Goal: Task Accomplishment & Management: Manage account settings

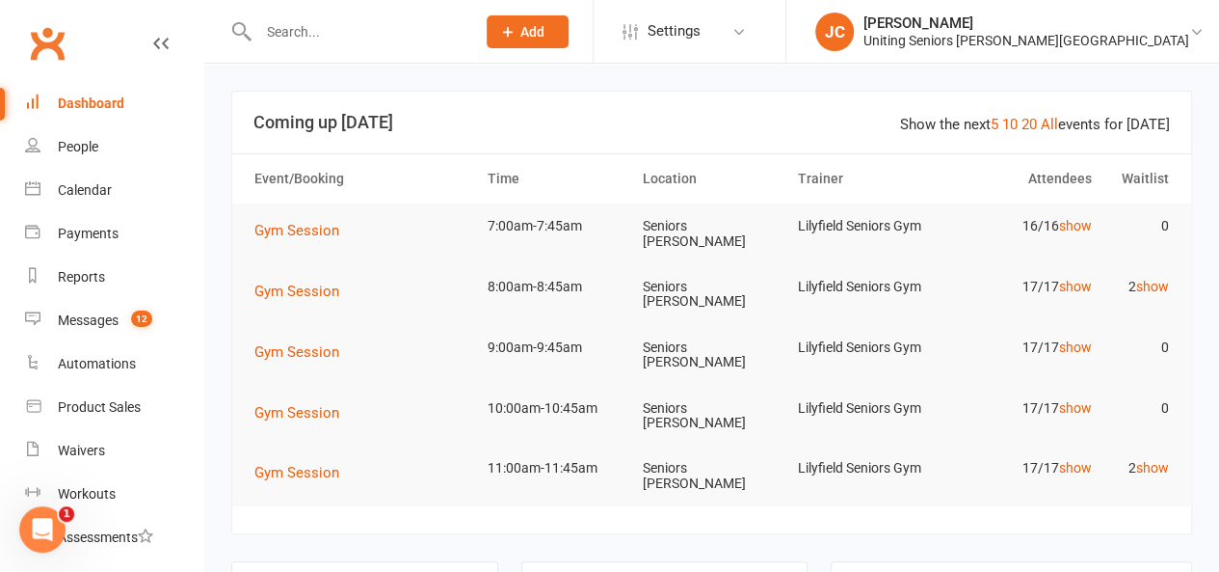
click at [300, 29] on input "text" at bounding box center [357, 31] width 209 height 27
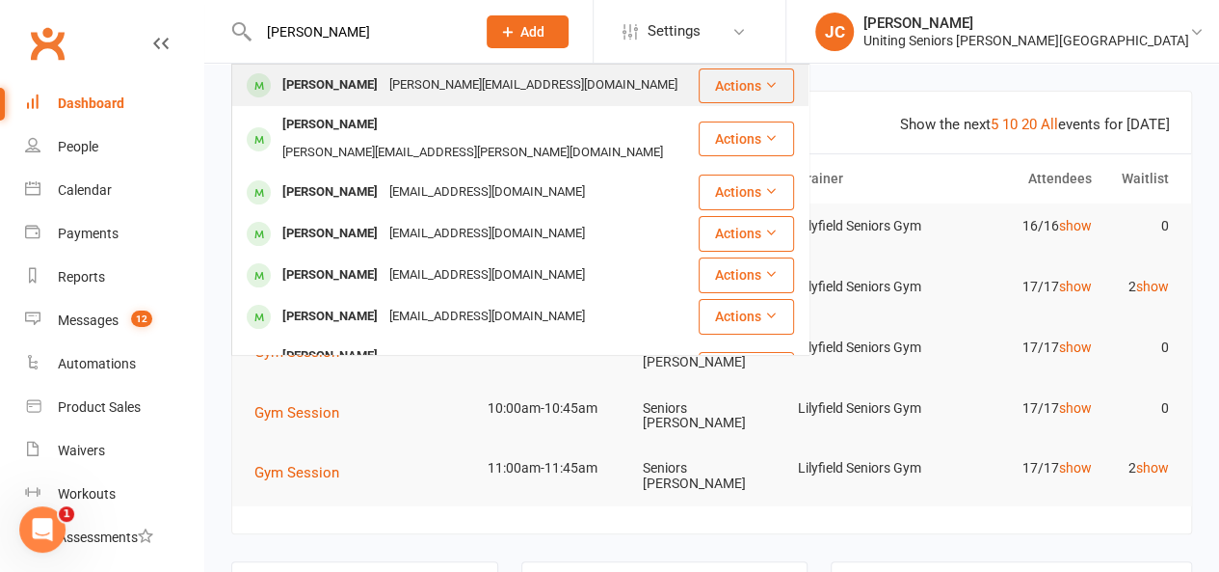
type input "[PERSON_NAME]"
click at [384, 82] on div "[PERSON_NAME][EMAIL_ADDRESS][DOMAIN_NAME]" at bounding box center [534, 85] width 300 height 28
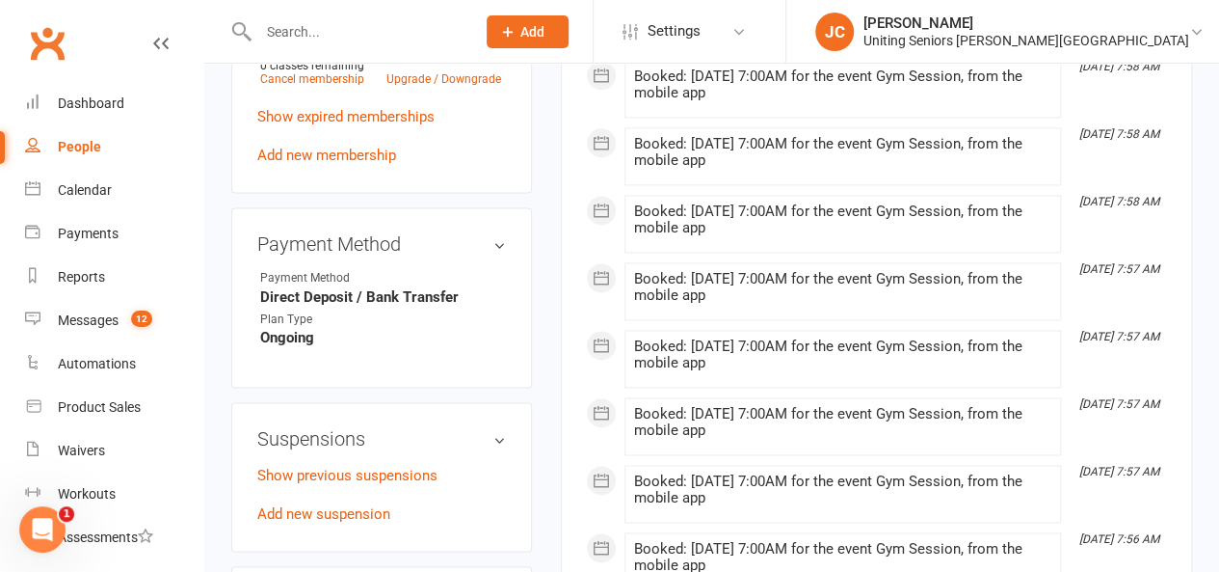
scroll to position [1236, 0]
click at [352, 503] on link "Add new suspension" at bounding box center [323, 511] width 133 height 17
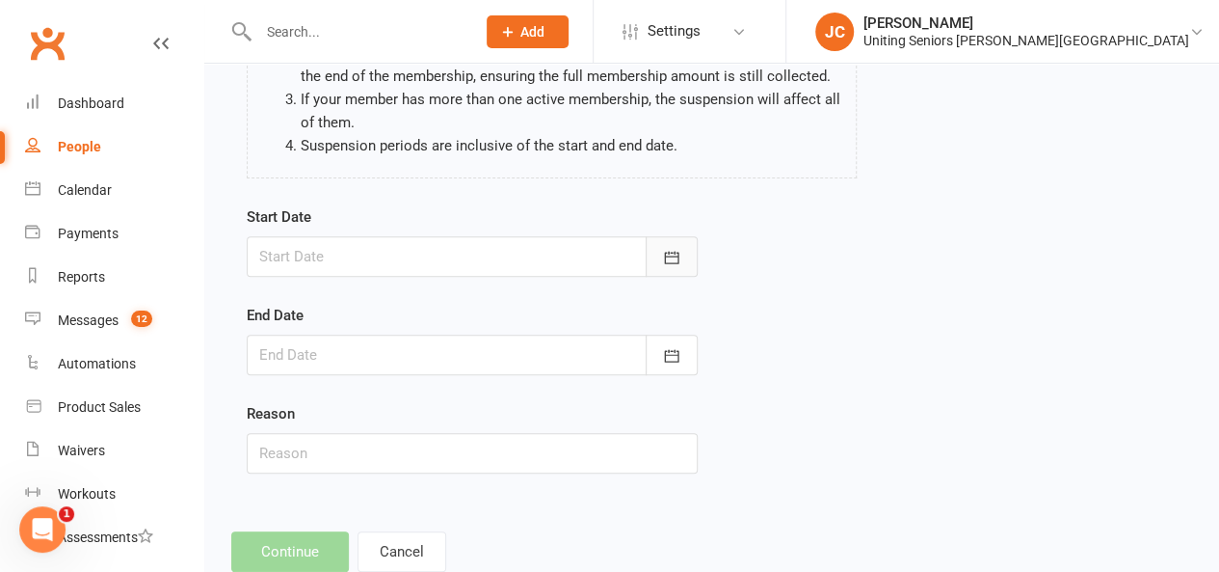
click at [683, 248] on button "button" at bounding box center [672, 256] width 52 height 40
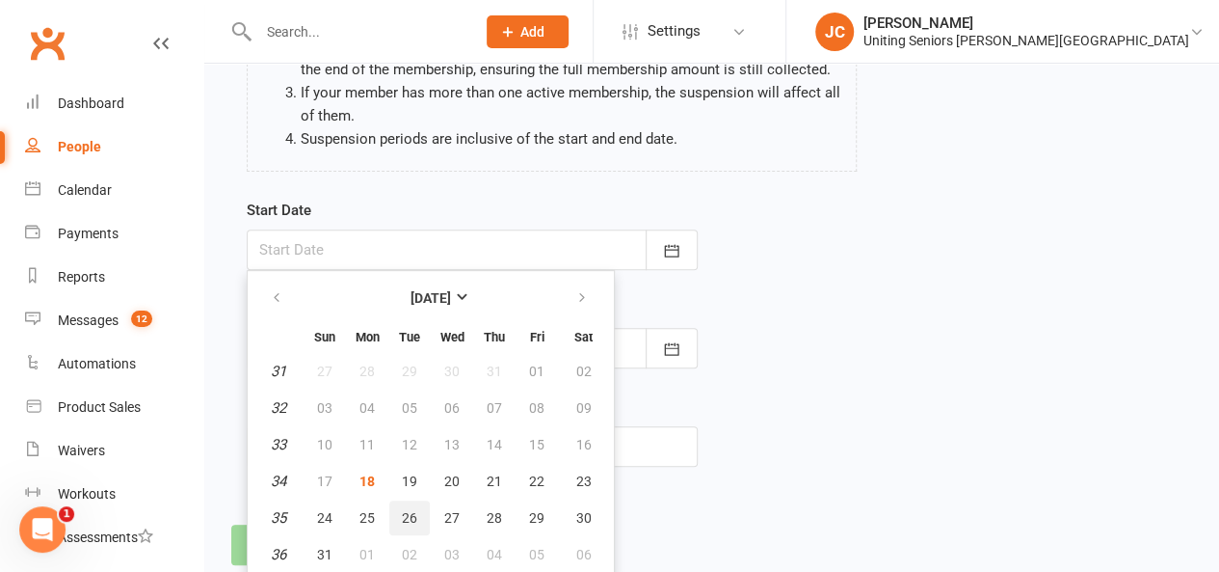
click at [411, 519] on span "26" at bounding box center [409, 517] width 15 height 15
type input "26 Aug 2025"
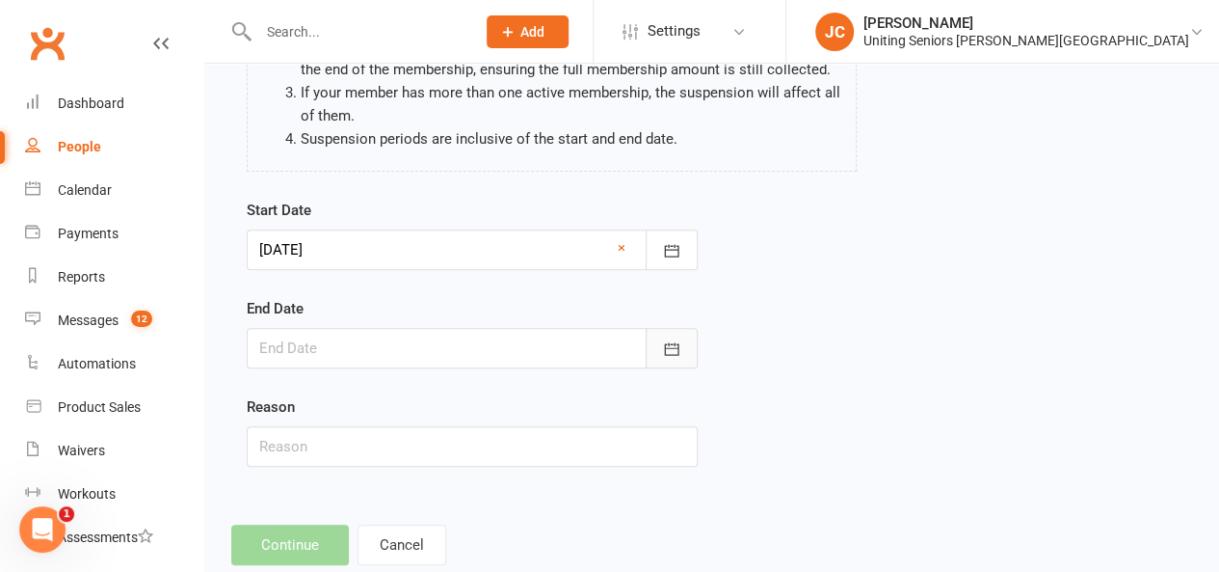
click at [662, 346] on icon "button" at bounding box center [671, 348] width 19 height 19
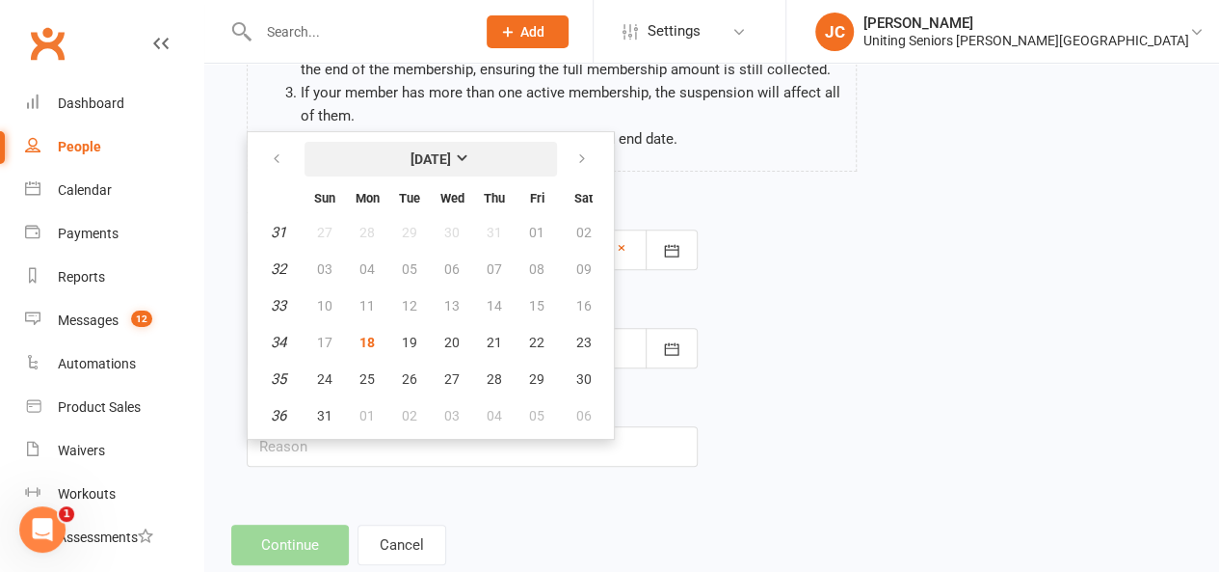
click at [451, 156] on strong "[DATE]" at bounding box center [431, 158] width 40 height 15
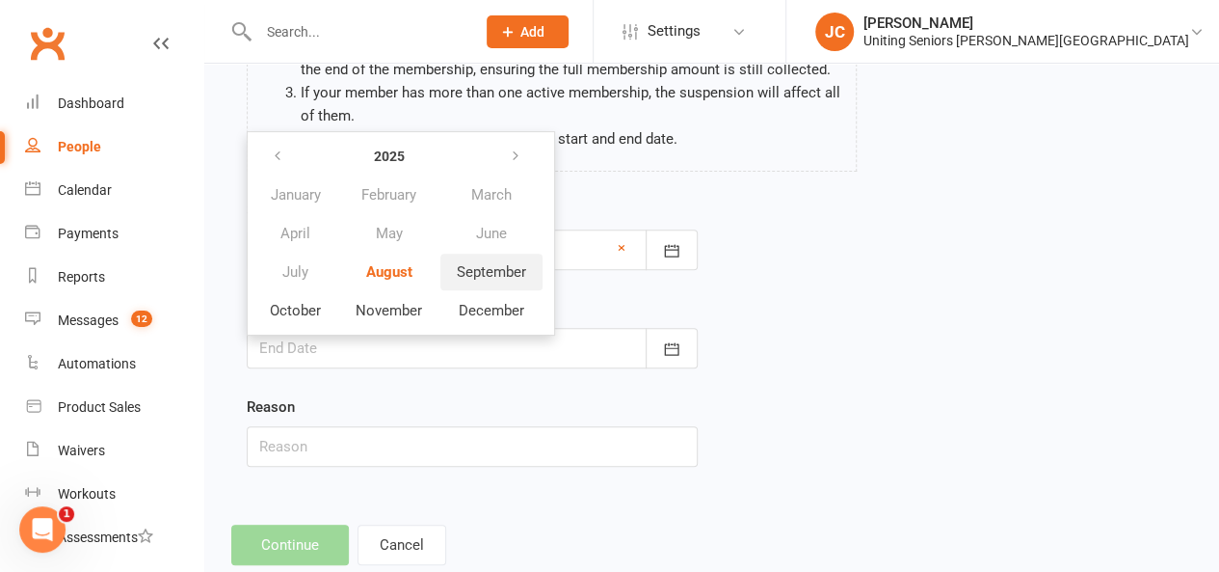
click at [480, 280] on button "September" at bounding box center [492, 272] width 102 height 37
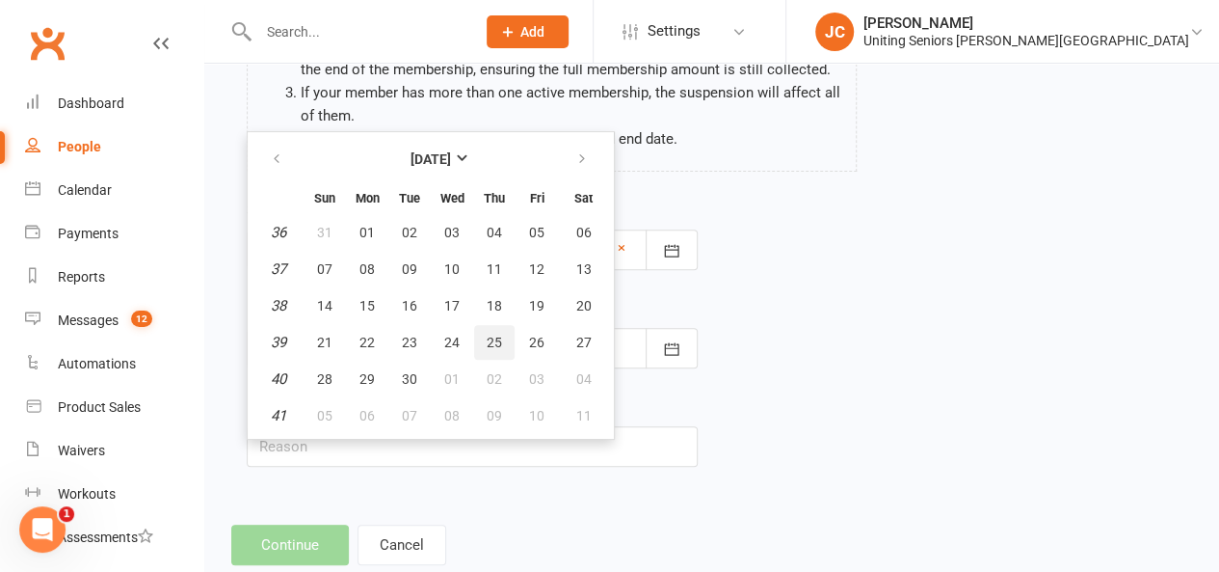
click at [490, 346] on span "25" at bounding box center [494, 341] width 15 height 15
type input "25 Sep 2025"
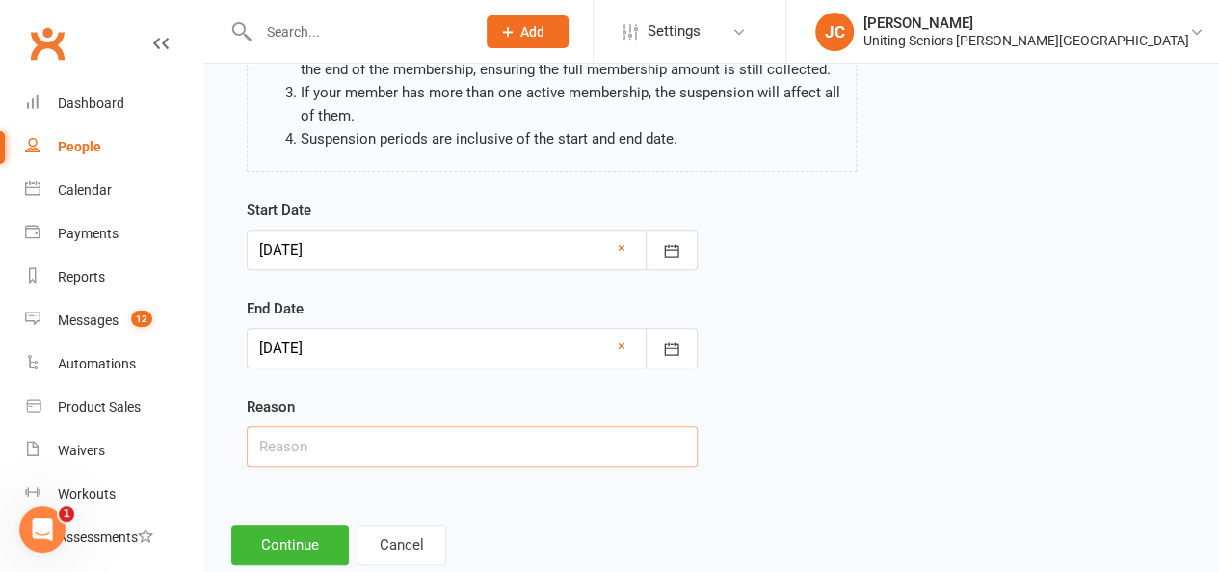
click at [455, 460] on input "text" at bounding box center [472, 446] width 451 height 40
type input "Holiday"
click at [289, 543] on button "Continue" at bounding box center [290, 544] width 118 height 40
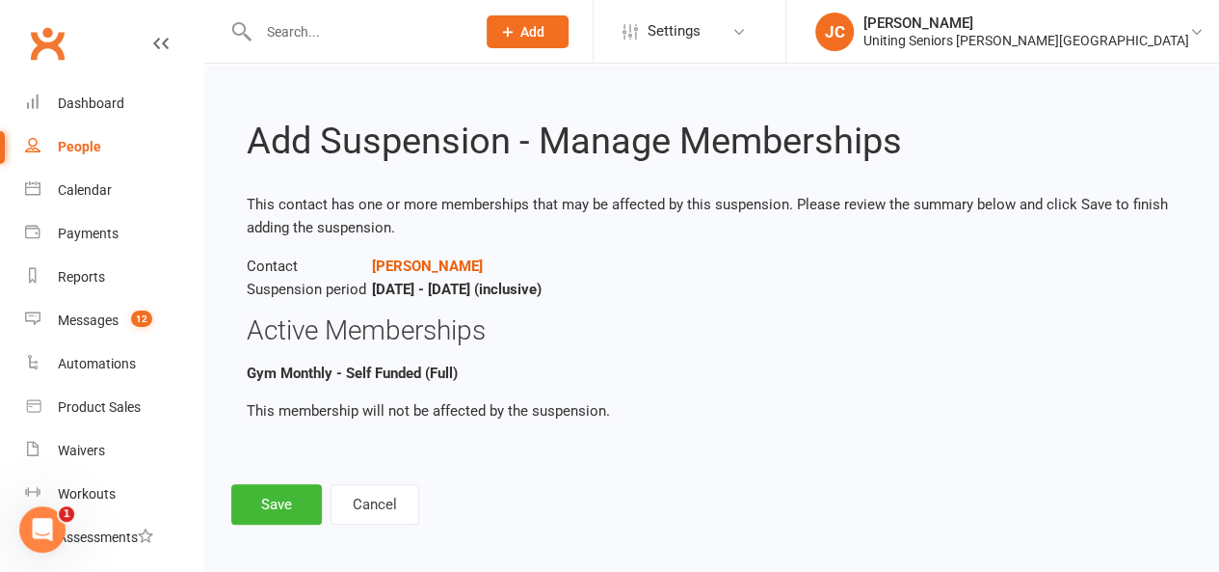
scroll to position [6, 0]
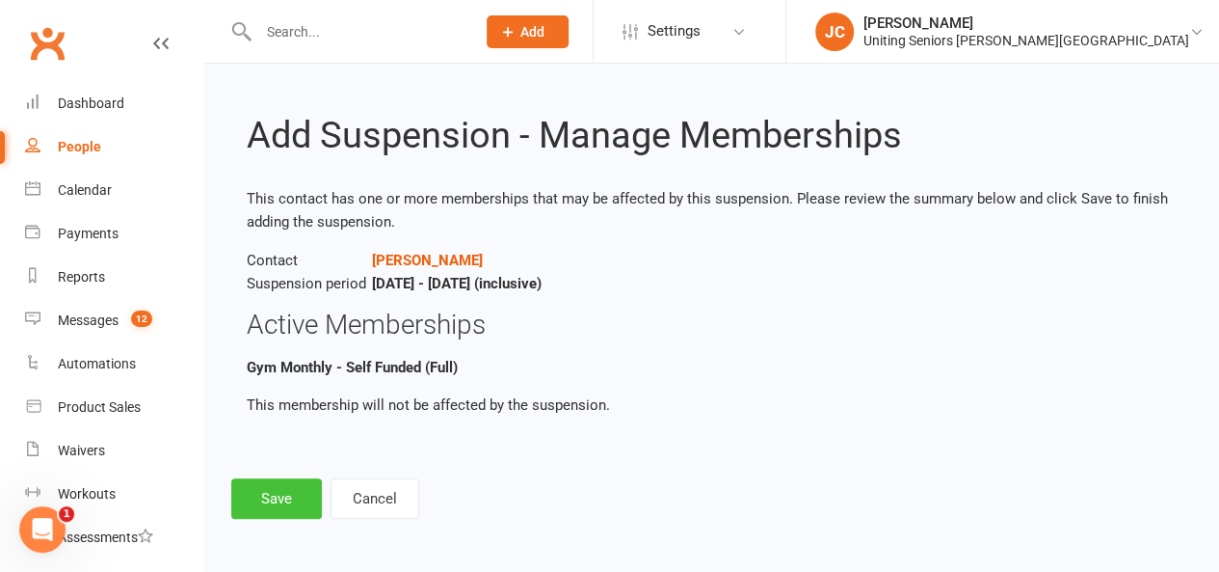
click at [278, 502] on button "Save" at bounding box center [276, 498] width 91 height 40
